Goal: Task Accomplishment & Management: Use online tool/utility

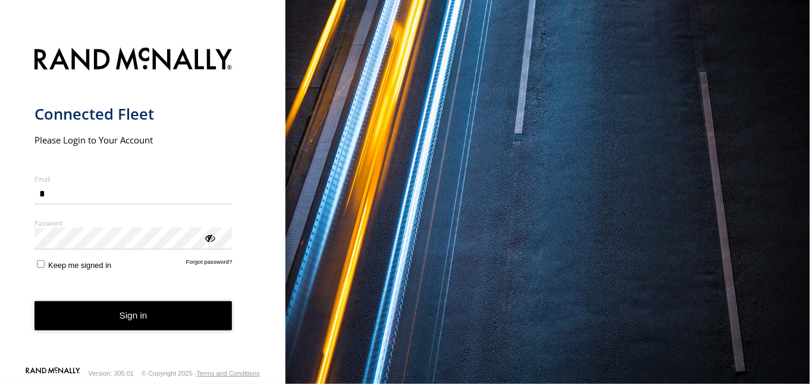
type input "**********"
click at [253, 118] on div "**********" at bounding box center [143, 192] width 286 height 384
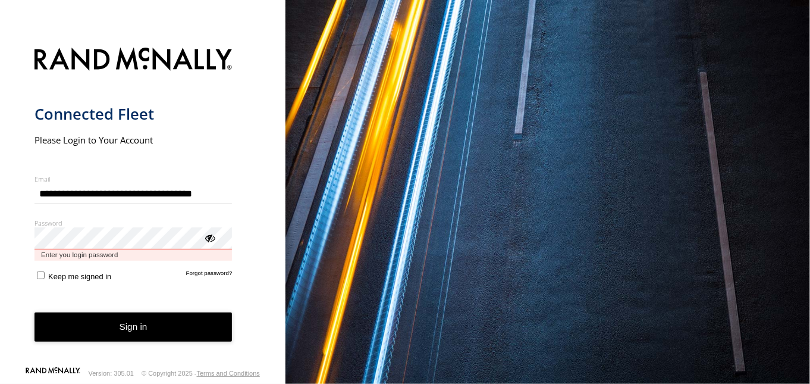
click at [35, 312] on button "Sign in" at bounding box center [134, 326] width 198 height 29
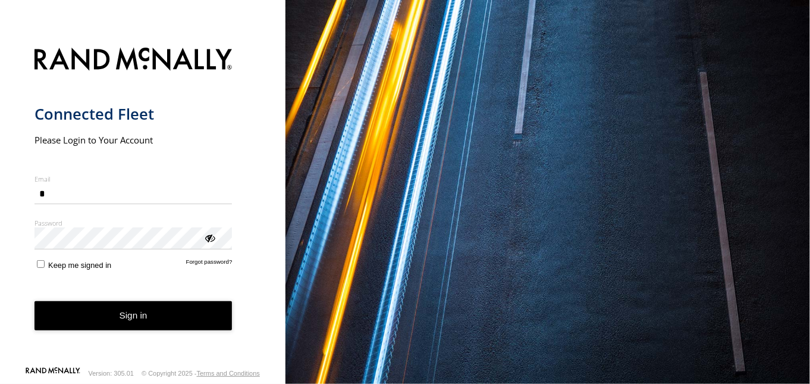
type input "**********"
click at [81, 327] on button "Sign in" at bounding box center [134, 315] width 198 height 29
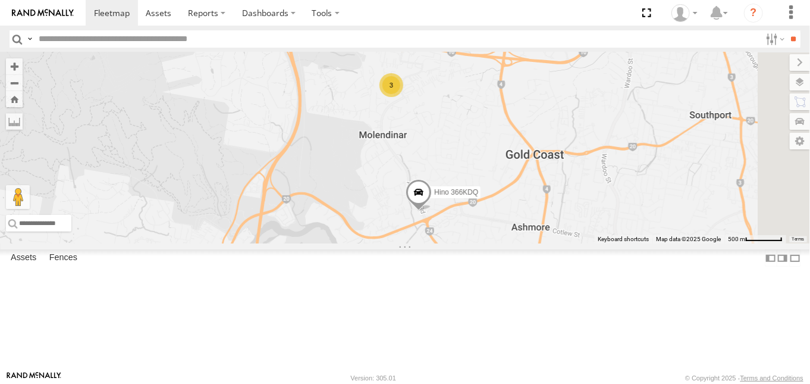
click at [0, 0] on span at bounding box center [0, 0] width 0 height 0
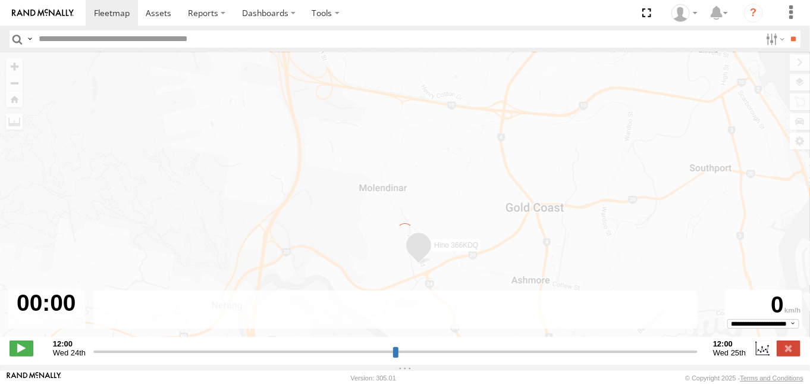
type input "**********"
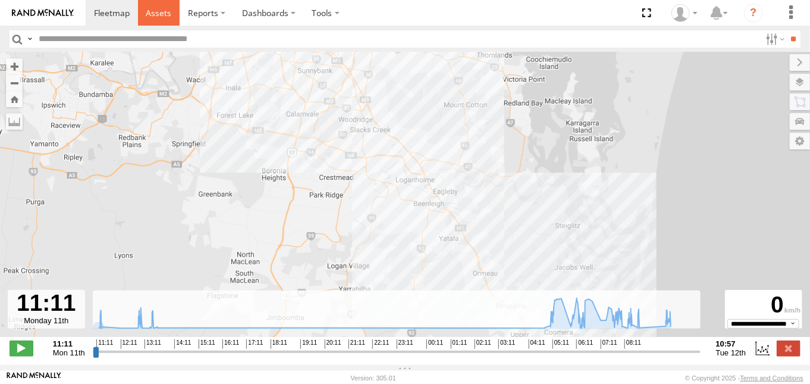
click at [158, 11] on span at bounding box center [159, 12] width 26 height 11
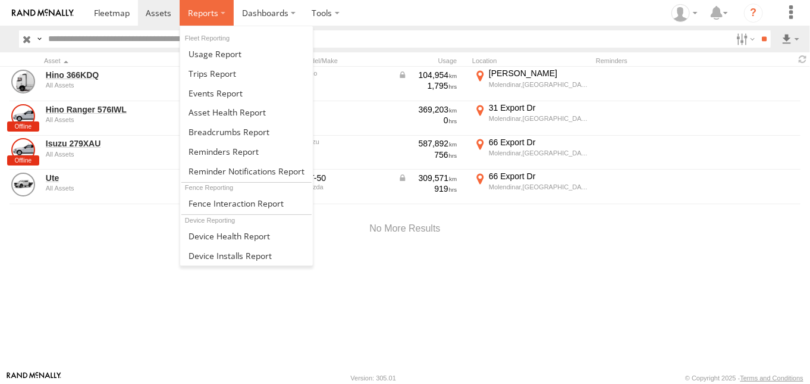
click at [190, 12] on span at bounding box center [203, 12] width 30 height 11
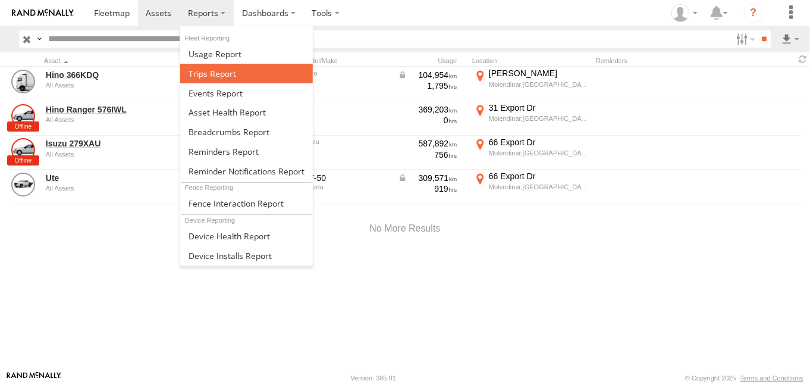
click at [246, 80] on link at bounding box center [246, 74] width 133 height 20
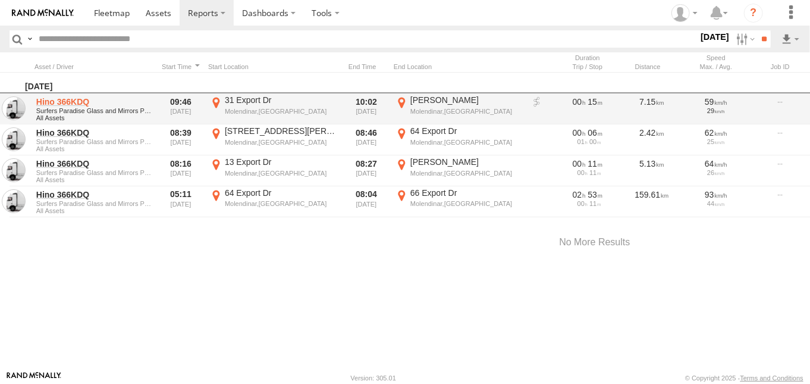
click at [68, 104] on link "Hino 366KDQ" at bounding box center [93, 101] width 115 height 11
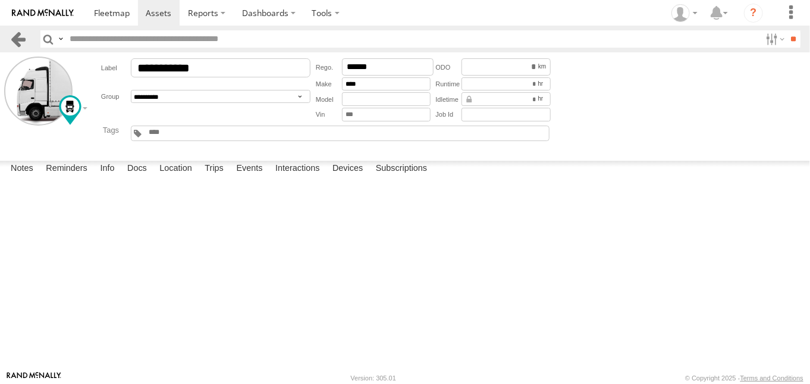
click at [20, 42] on link at bounding box center [18, 38] width 17 height 17
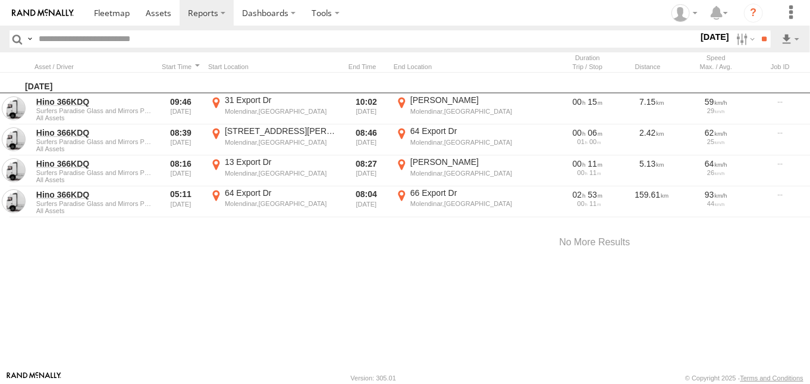
click at [698, 43] on div "12 Aug 25 S M T W T F S S M T W T" at bounding box center [714, 38] width 33 height 17
click at [703, 35] on label "12 Aug 25" at bounding box center [714, 36] width 33 height 13
click at [0, 0] on label at bounding box center [0, 0] width 0 height 0
click at [768, 44] on input "**" at bounding box center [764, 38] width 14 height 17
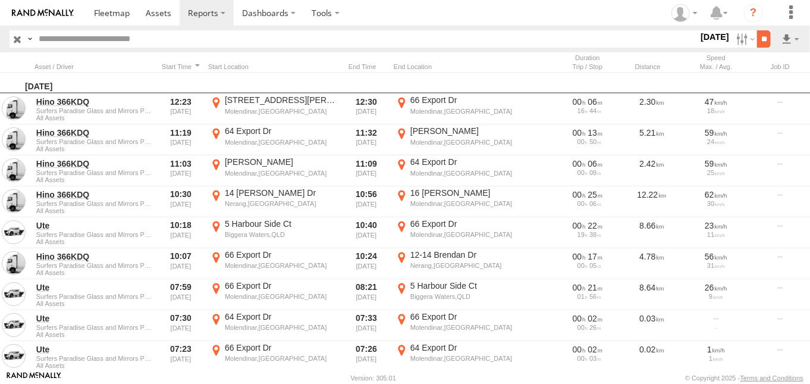
click at [761, 37] on input "**" at bounding box center [764, 38] width 14 height 17
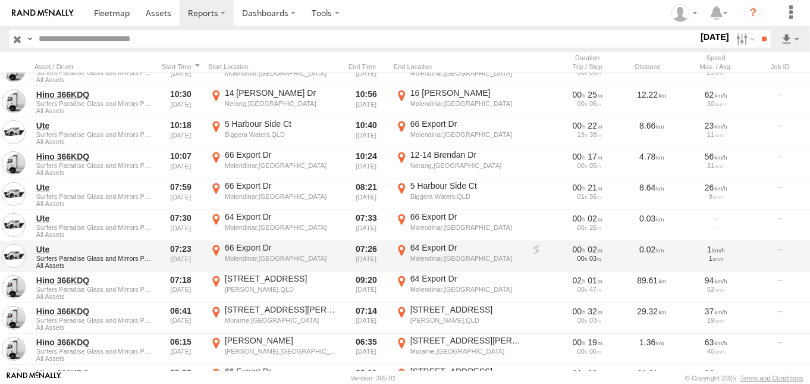
scroll to position [197, 0]
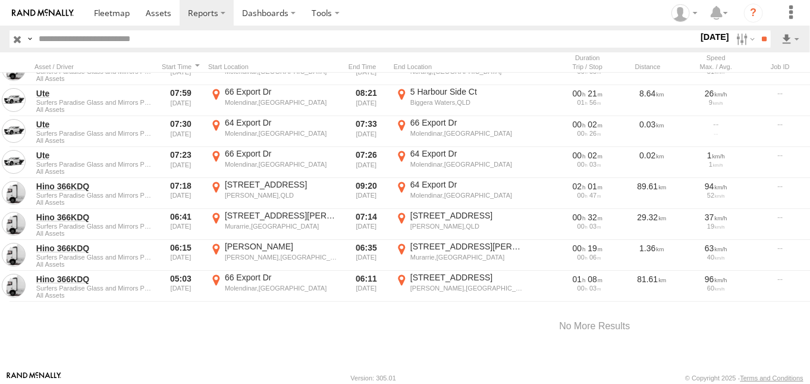
click at [699, 38] on label "7 Aug 25" at bounding box center [714, 36] width 33 height 13
drag, startPoint x: 749, startPoint y: 98, endPoint x: 755, endPoint y: 84, distance: 15.5
click at [0, 0] on label at bounding box center [0, 0] width 0 height 0
click at [764, 38] on input "**" at bounding box center [764, 38] width 14 height 17
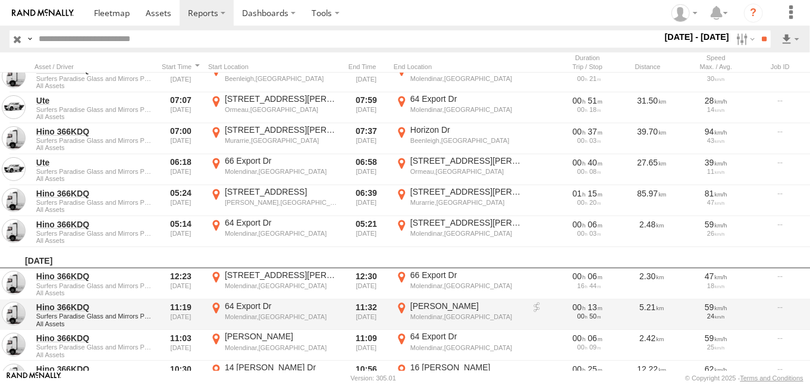
scroll to position [297, 0]
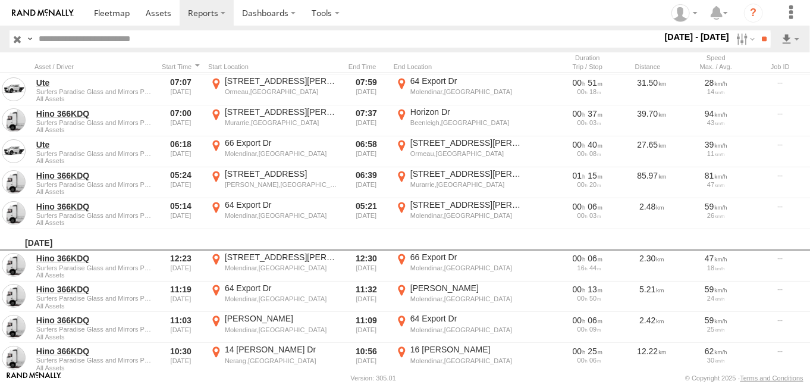
click at [707, 36] on label "7 - 8 Aug 25" at bounding box center [698, 36] width 70 height 13
click at [0, 0] on label at bounding box center [0, 0] width 0 height 0
click at [766, 39] on input "**" at bounding box center [764, 38] width 14 height 17
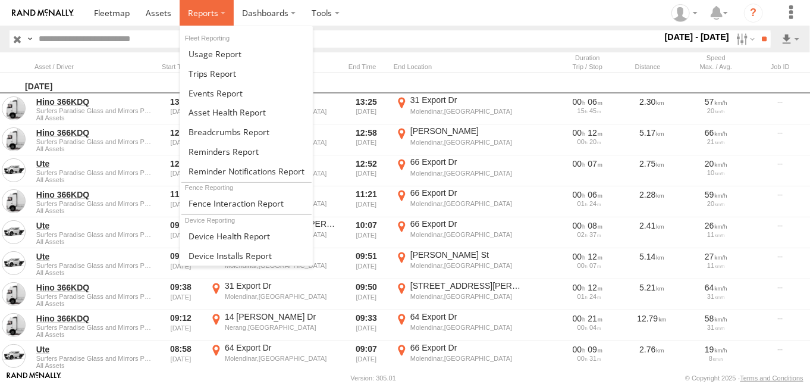
click at [215, 12] on span at bounding box center [203, 12] width 30 height 11
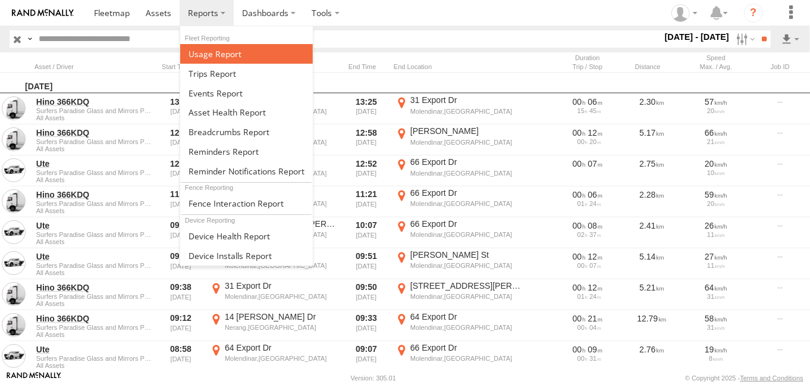
click at [230, 49] on span at bounding box center [215, 53] width 53 height 11
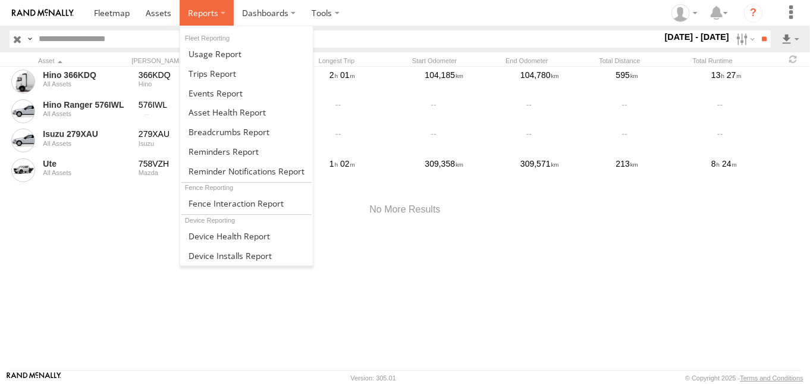
click at [202, 13] on span at bounding box center [203, 12] width 30 height 11
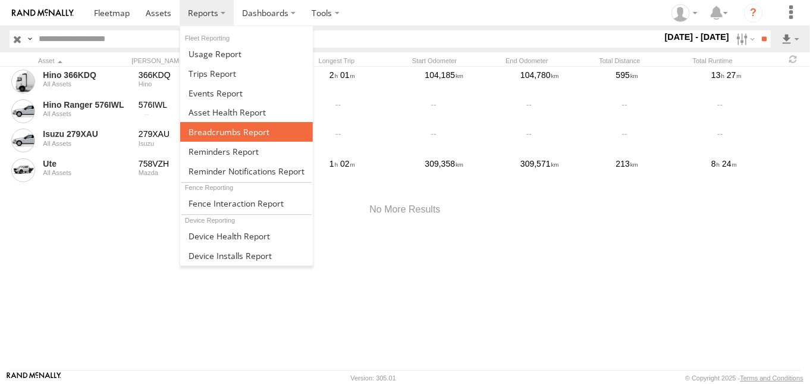
click at [242, 134] on span at bounding box center [229, 131] width 81 height 11
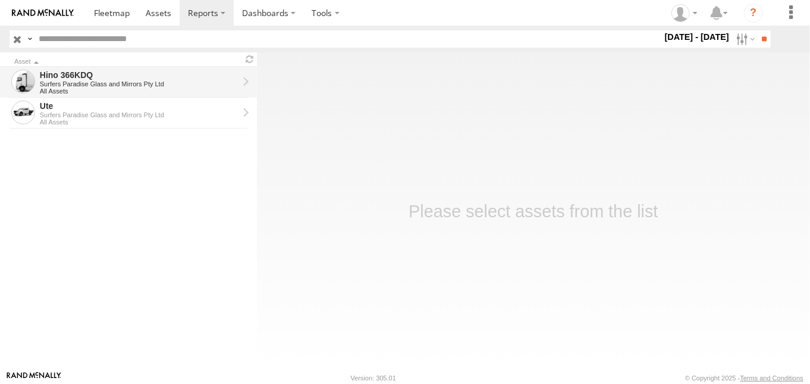
click at [248, 80] on link "Hino 366KDQ Surfers Paradise Glass and Mirrors Pty Ltd All Assets" at bounding box center [128, 82] width 257 height 31
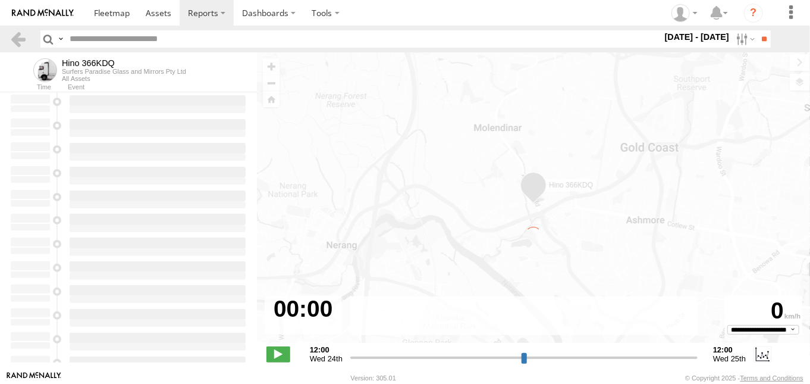
type input "**********"
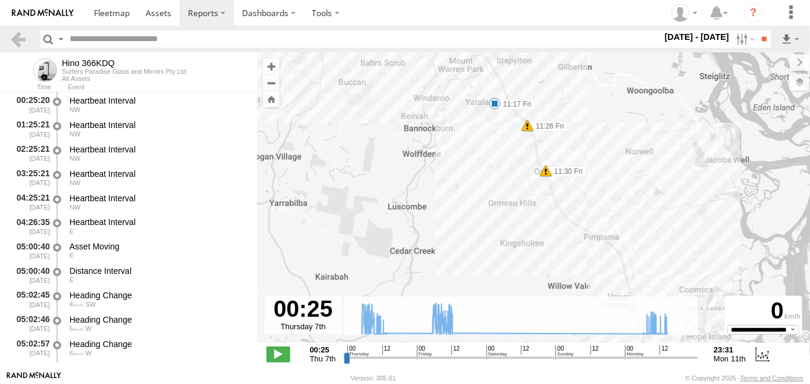
drag, startPoint x: 607, startPoint y: 218, endPoint x: 582, endPoint y: 92, distance: 128.6
click at [581, 90] on div "Hino 366KDQ 06:11 Thu 06:35 Thu 06:43 Thu 07:14 Thu 07:44 Thu 07:50 Thu 07:53 T…" at bounding box center [533, 203] width 553 height 303
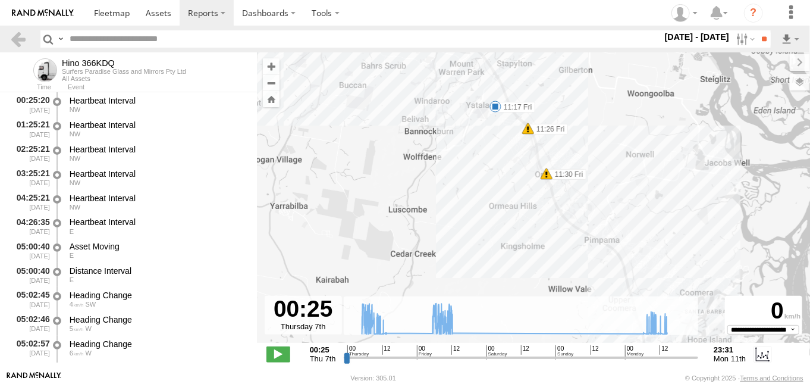
click at [497, 109] on span at bounding box center [496, 107] width 12 height 12
click at [460, 71] on div "[STREET_ADDRESS]" at bounding box center [501, 73] width 106 height 8
click at [494, 105] on span at bounding box center [496, 107] width 12 height 12
click at [491, 98] on div "11:17 [DATE] 04:38 [DATE] 21 96 Darlington Dr [PERSON_NAME]" at bounding box center [495, 66] width 131 height 64
click at [491, 112] on span at bounding box center [496, 107] width 12 height 12
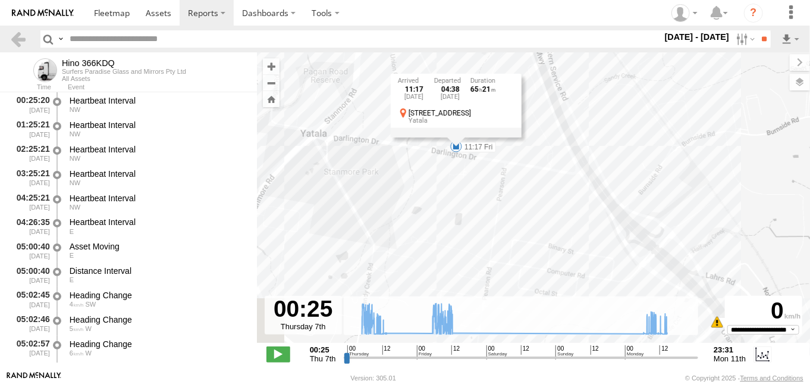
drag, startPoint x: 471, startPoint y: 135, endPoint x: 532, endPoint y: 259, distance: 138.6
click at [532, 259] on div "Hino 366KDQ 06:11 Thu 06:35 Thu 06:43 Thu 07:14 Thu 07:44 Thu 07:50 Thu 07:53 T…" at bounding box center [533, 203] width 553 height 303
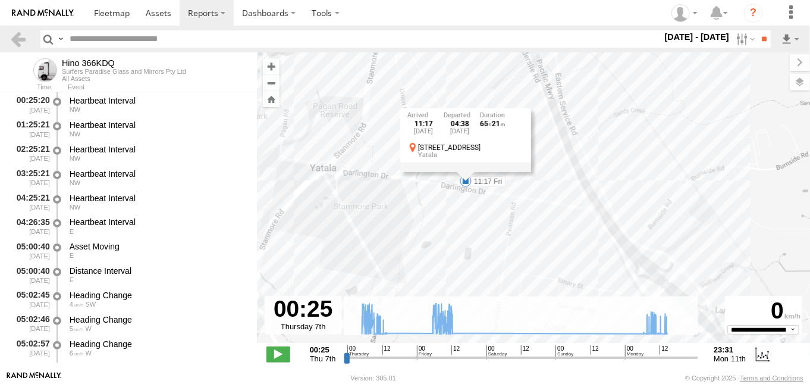
drag, startPoint x: 506, startPoint y: 236, endPoint x: 510, endPoint y: 250, distance: 15.3
click at [510, 250] on div "Hino 366KDQ 06:11 Thu 06:35 Thu 06:43 Thu 07:14 Thu 07:44 Thu 07:50 Thu 07:53 T…" at bounding box center [533, 203] width 553 height 303
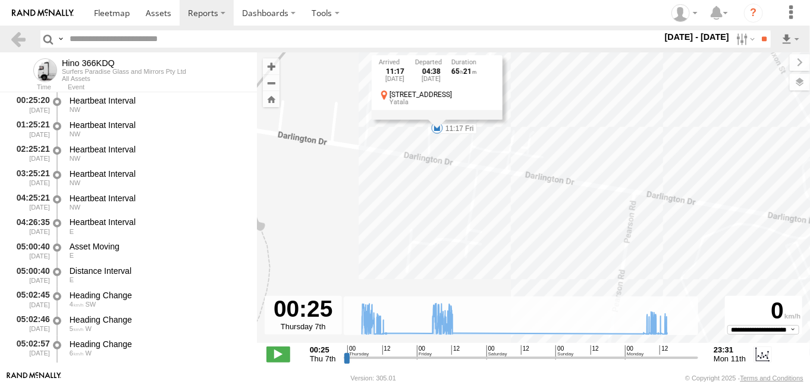
drag, startPoint x: 388, startPoint y: 198, endPoint x: 418, endPoint y: 133, distance: 71.3
click at [526, 97] on div "Hino 366KDQ 06:11 Thu 06:35 Thu 06:43 Thu 07:14 Thu 07:44 Thu 07:50 Thu 07:53 T…" at bounding box center [533, 203] width 553 height 303
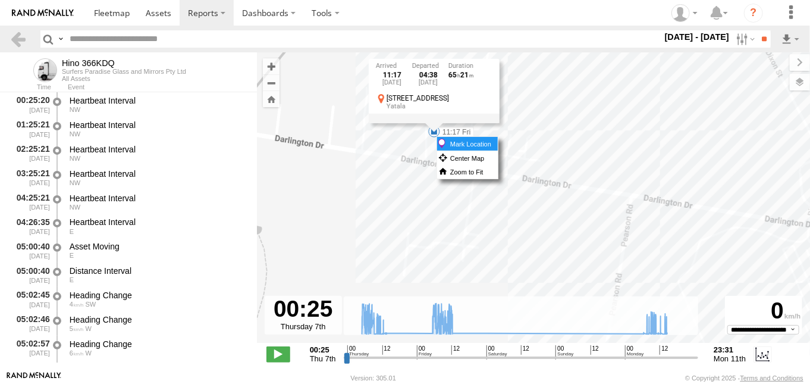
click at [437, 137] on div "← Move left → Move right ↑ Move up ↓ Move down + Zoom in - Zoom out Home Jump l…" at bounding box center [533, 203] width 553 height 303
click at [437, 123] on div "11:17 [DATE] 04:38 [DATE] 21 96 Darlington Dr [PERSON_NAME]" at bounding box center [434, 91] width 131 height 64
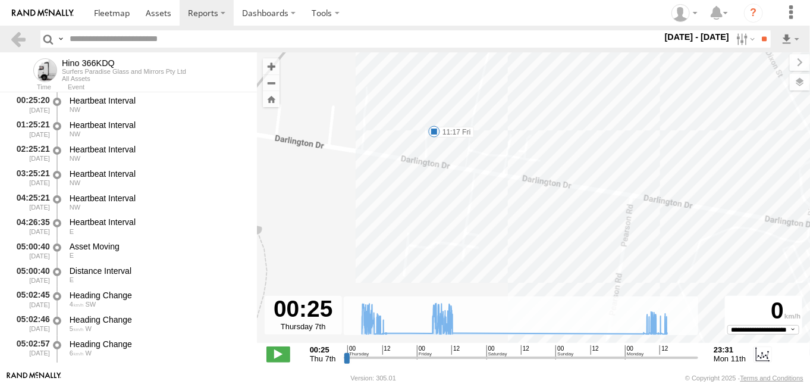
click at [430, 129] on span at bounding box center [434, 132] width 12 height 12
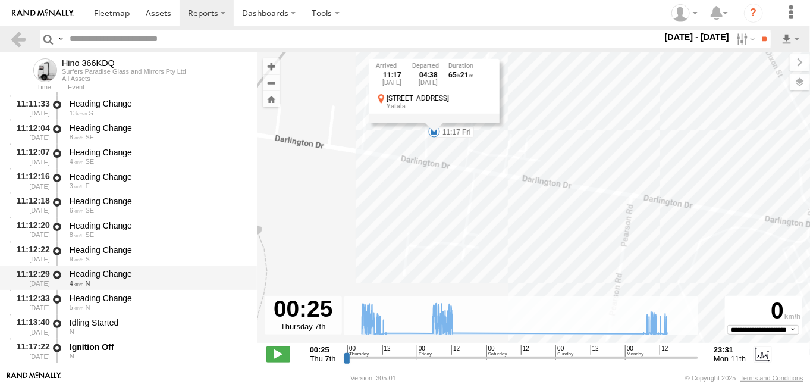
scroll to position [25818, 0]
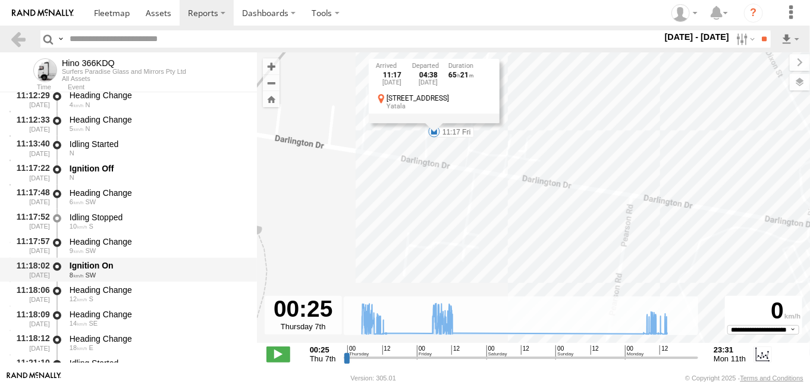
click at [106, 263] on div "Ignition On" at bounding box center [158, 265] width 176 height 11
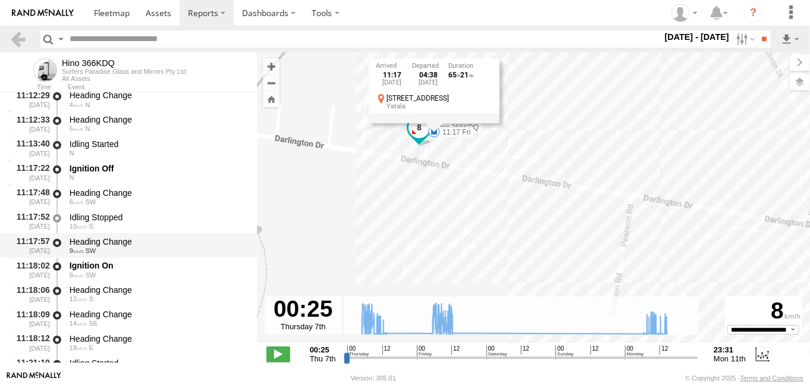
click at [97, 239] on div "Heading Change" at bounding box center [158, 241] width 176 height 11
